Goal: Task Accomplishment & Management: Manage account settings

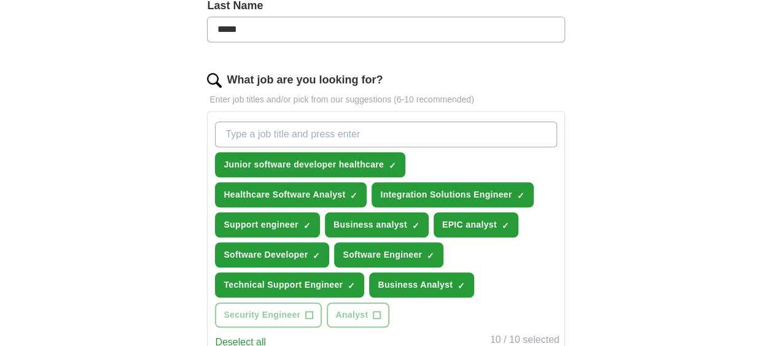
scroll to position [369, 0]
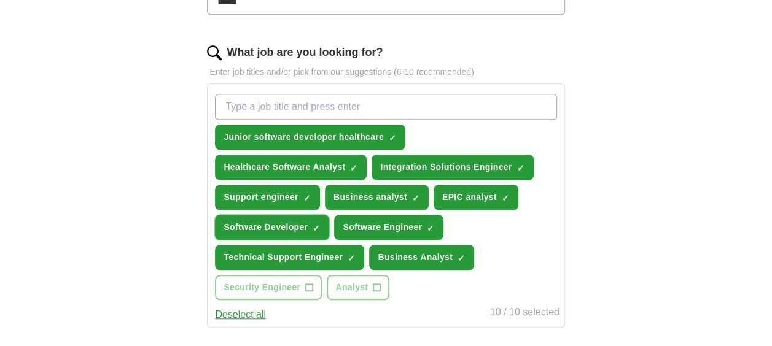
click at [0, 0] on span "×" at bounding box center [0, 0] width 0 height 0
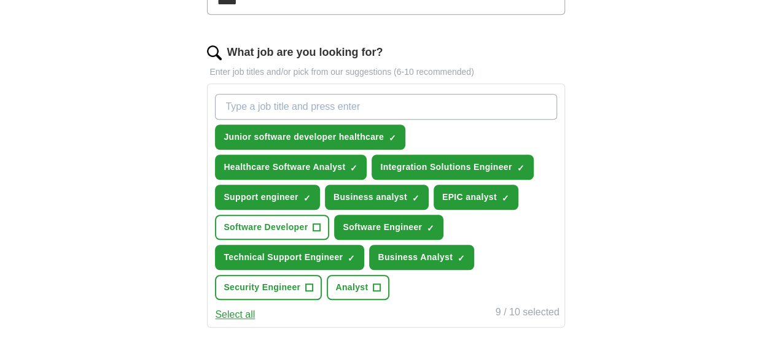
click at [397, 100] on input "What job are you looking for?" at bounding box center [386, 107] width 342 height 26
type input "interface analyst"
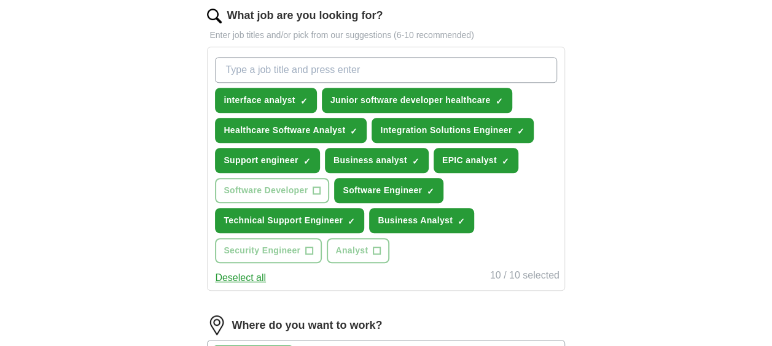
scroll to position [430, 0]
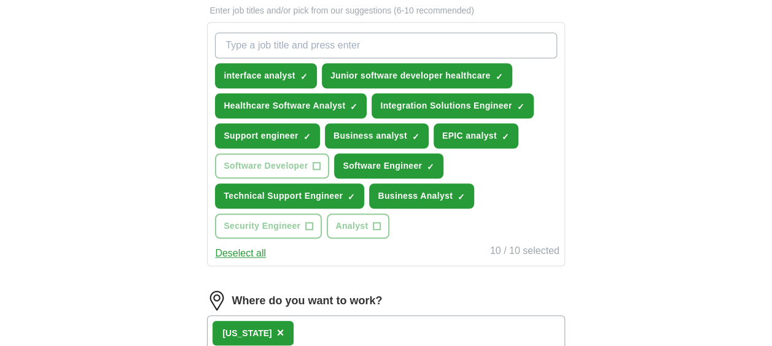
click at [287, 44] on input "What job are you looking for?" at bounding box center [386, 46] width 342 height 26
type input "interface engineer"
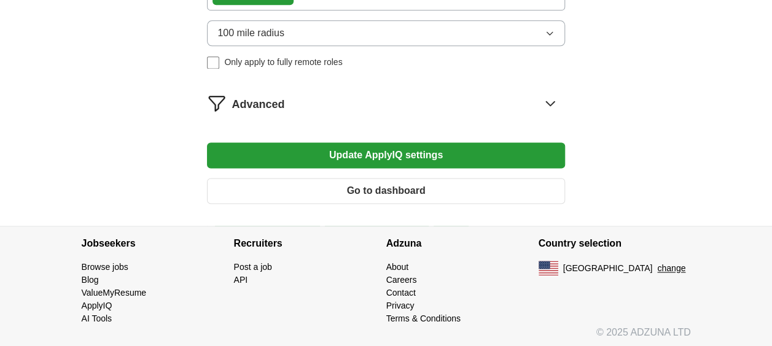
scroll to position [678, 0]
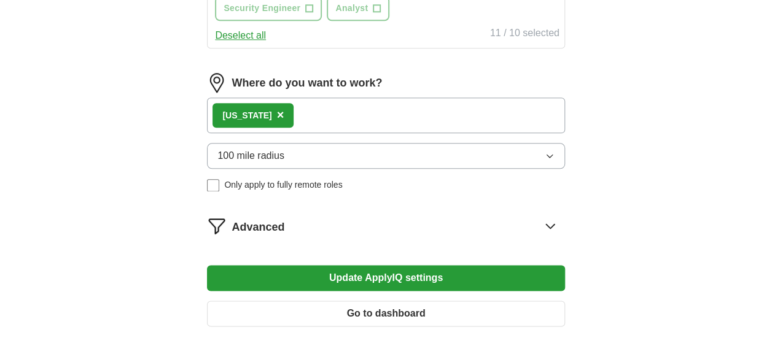
click at [334, 147] on div "Where do you want to work? [US_STATE] × 100 mile radius Only apply to fully rem…" at bounding box center [385, 137] width 357 height 128
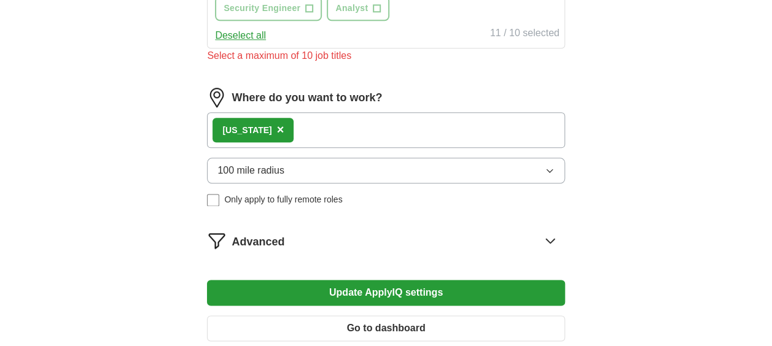
click at [327, 173] on button "100 mile radius" at bounding box center [385, 171] width 357 height 26
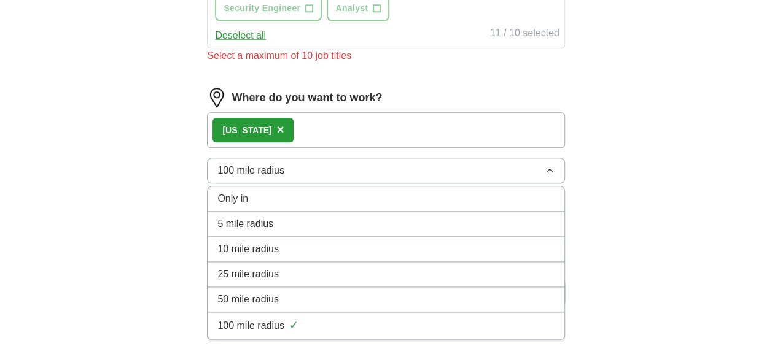
click at [329, 173] on button "100 mile radius" at bounding box center [385, 171] width 357 height 26
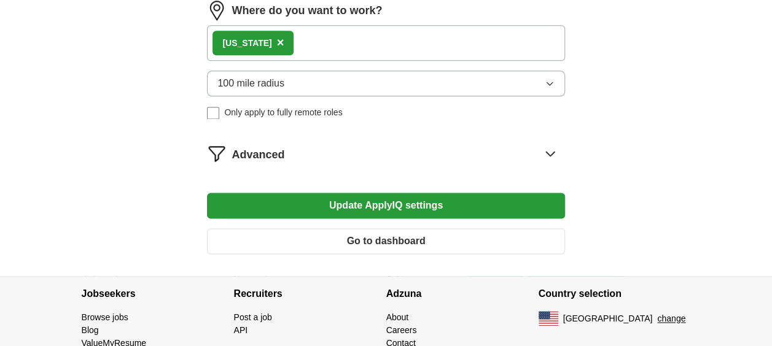
scroll to position [801, 0]
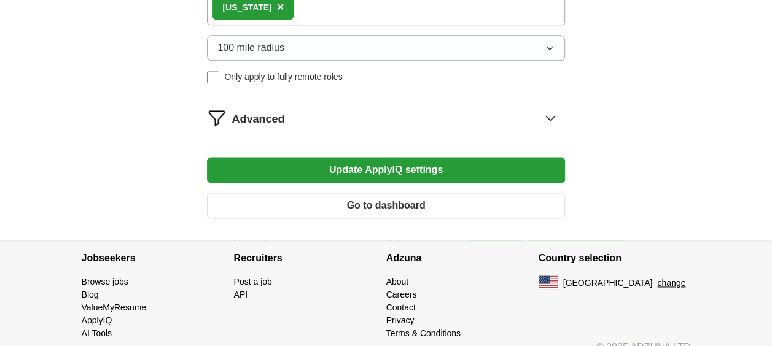
click at [393, 168] on button "Update ApplyIQ settings" at bounding box center [385, 170] width 357 height 26
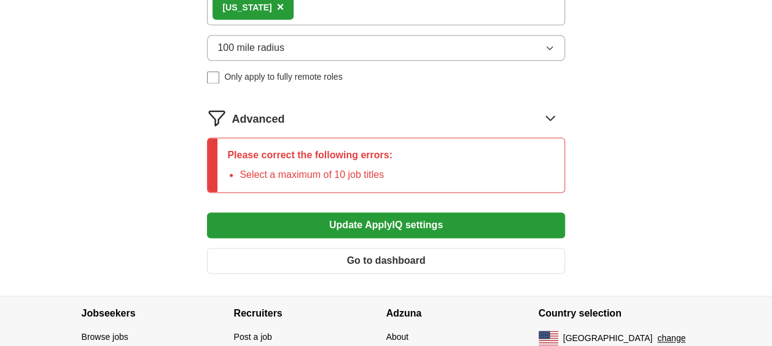
scroll to position [432, 0]
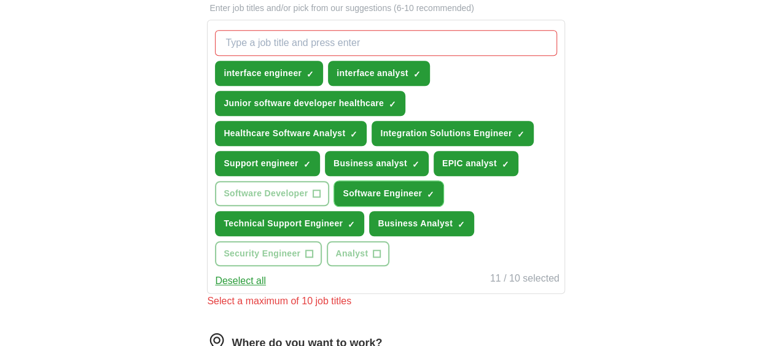
click at [0, 0] on span "×" at bounding box center [0, 0] width 0 height 0
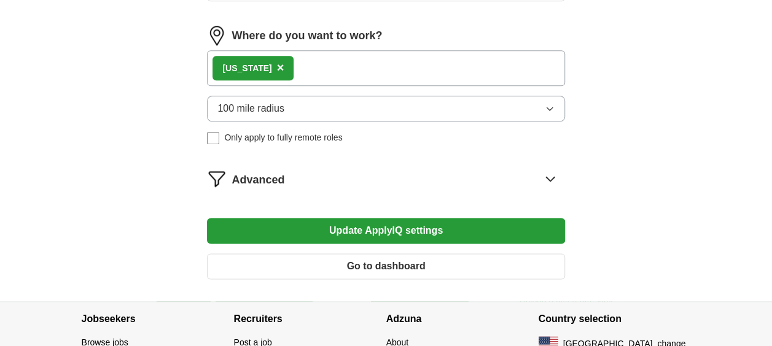
scroll to position [678, 0]
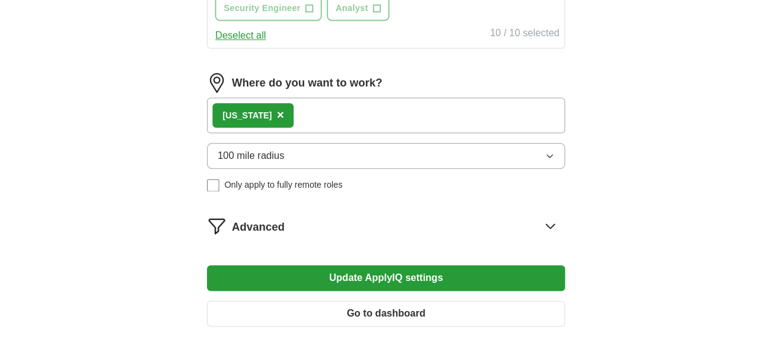
click at [263, 224] on span "Advanced" at bounding box center [258, 227] width 53 height 17
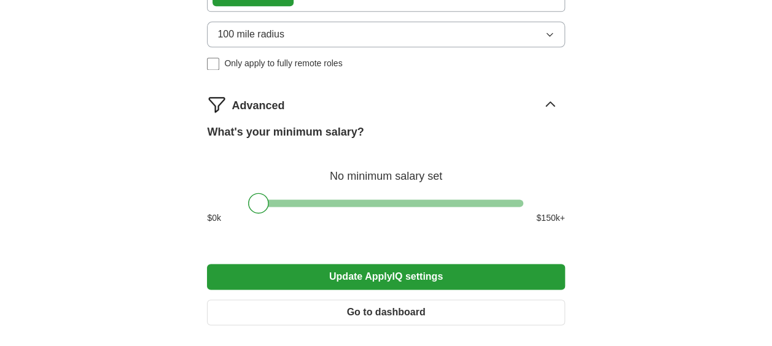
scroll to position [862, 0]
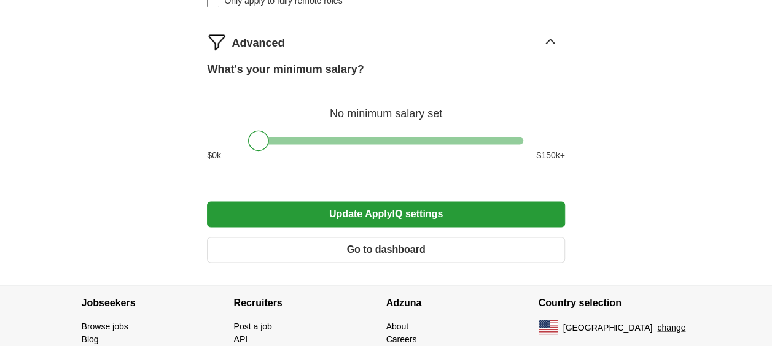
click at [409, 201] on button "Update ApplyIQ settings" at bounding box center [385, 214] width 357 height 26
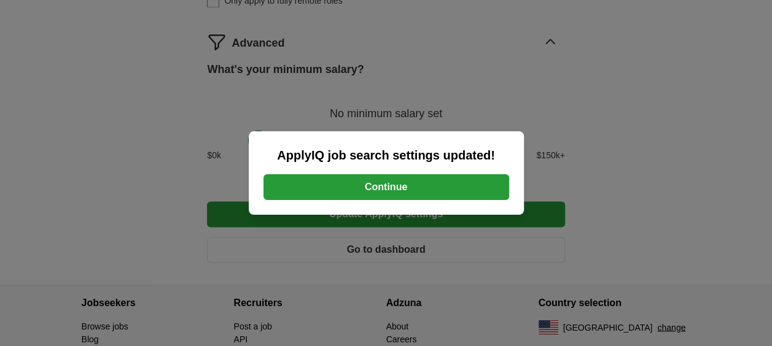
click at [443, 189] on button "Continue" at bounding box center [387, 187] width 246 height 26
